Goal: Information Seeking & Learning: Learn about a topic

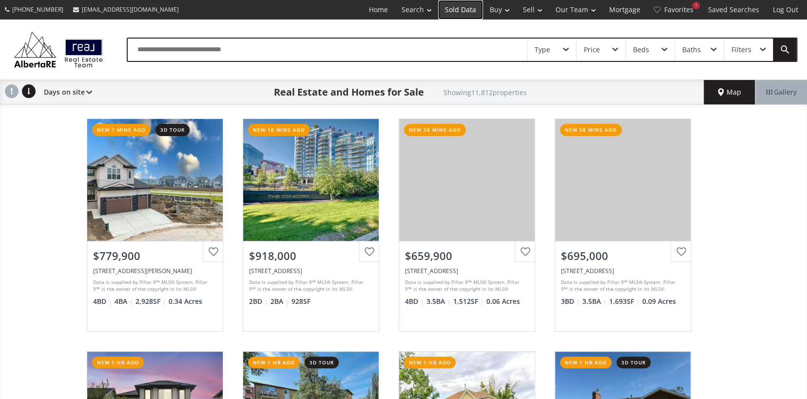
drag, startPoint x: 0, startPoint y: 0, endPoint x: 459, endPoint y: 8, distance: 458.8
click at [459, 8] on link "Sold Data" at bounding box center [460, 9] width 45 height 19
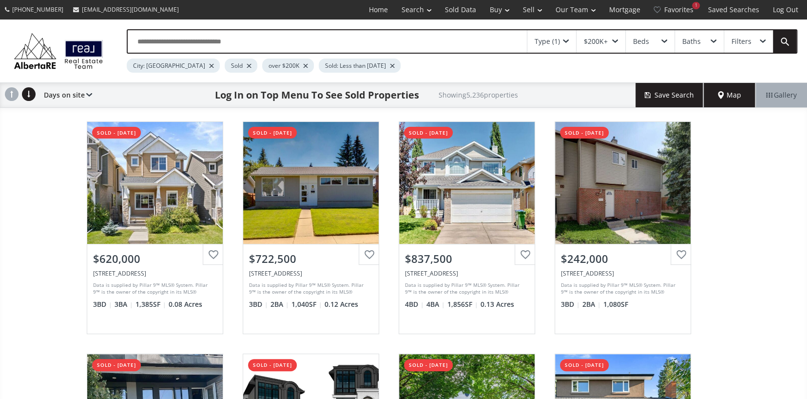
click at [609, 48] on div "$200K+" at bounding box center [601, 41] width 49 height 22
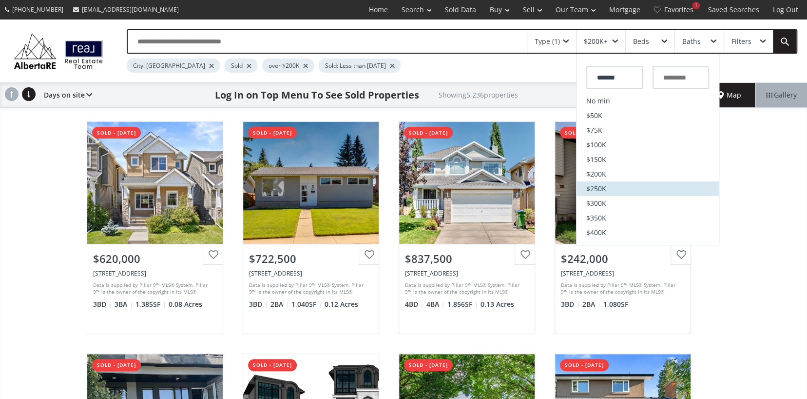
scroll to position [195, 0]
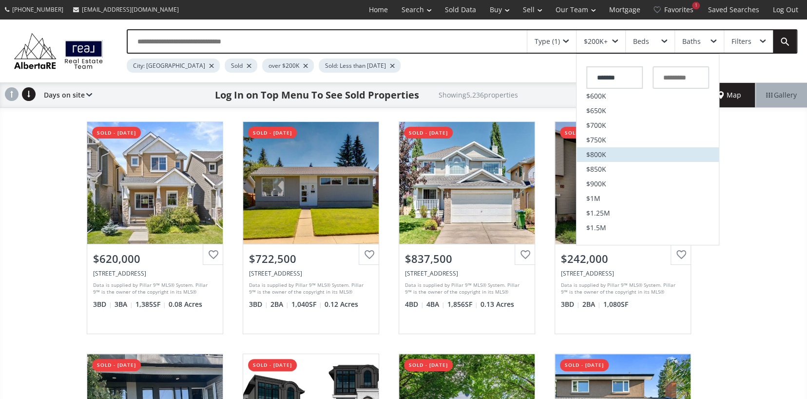
click at [604, 153] on span "$800K" at bounding box center [596, 154] width 20 height 7
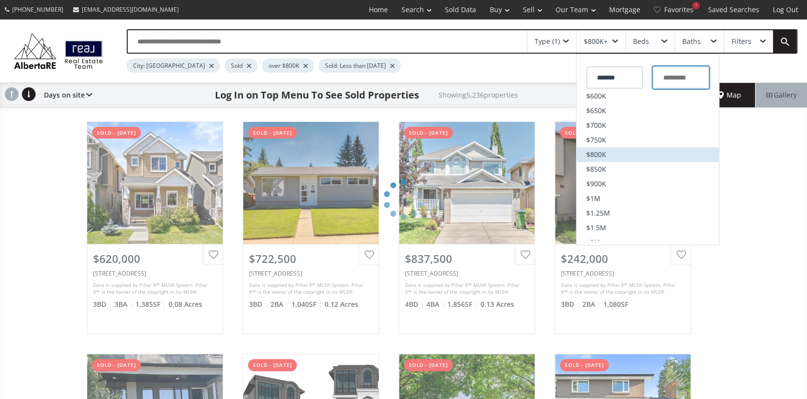
type input "*******"
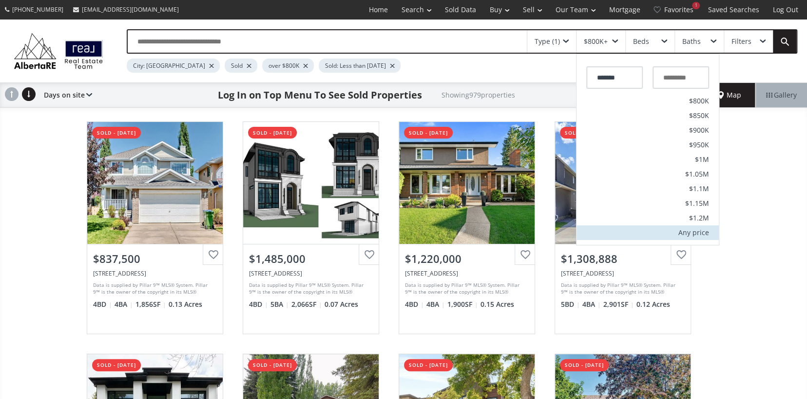
click at [687, 230] on div "Any price" at bounding box center [694, 232] width 31 height 7
